Goal: Check status: Check status

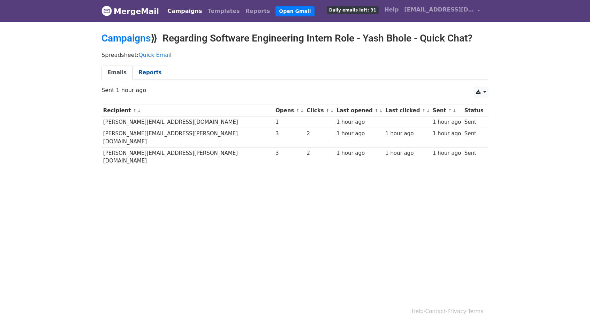
click at [146, 70] on link "Reports" at bounding box center [150, 73] width 35 height 14
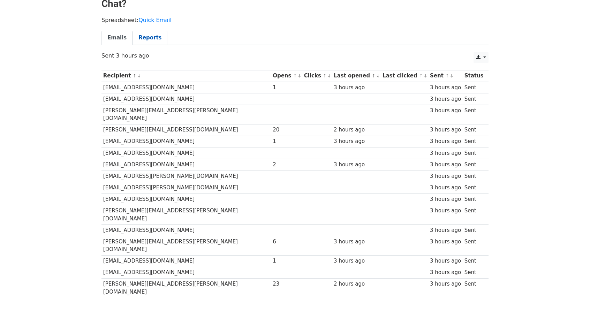
click at [146, 40] on link "Reports" at bounding box center [150, 38] width 35 height 14
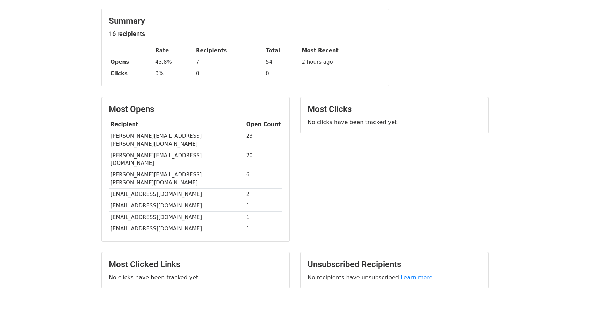
scroll to position [94, 0]
